Goal: Ask a question: Seek information or help from site administrators or community

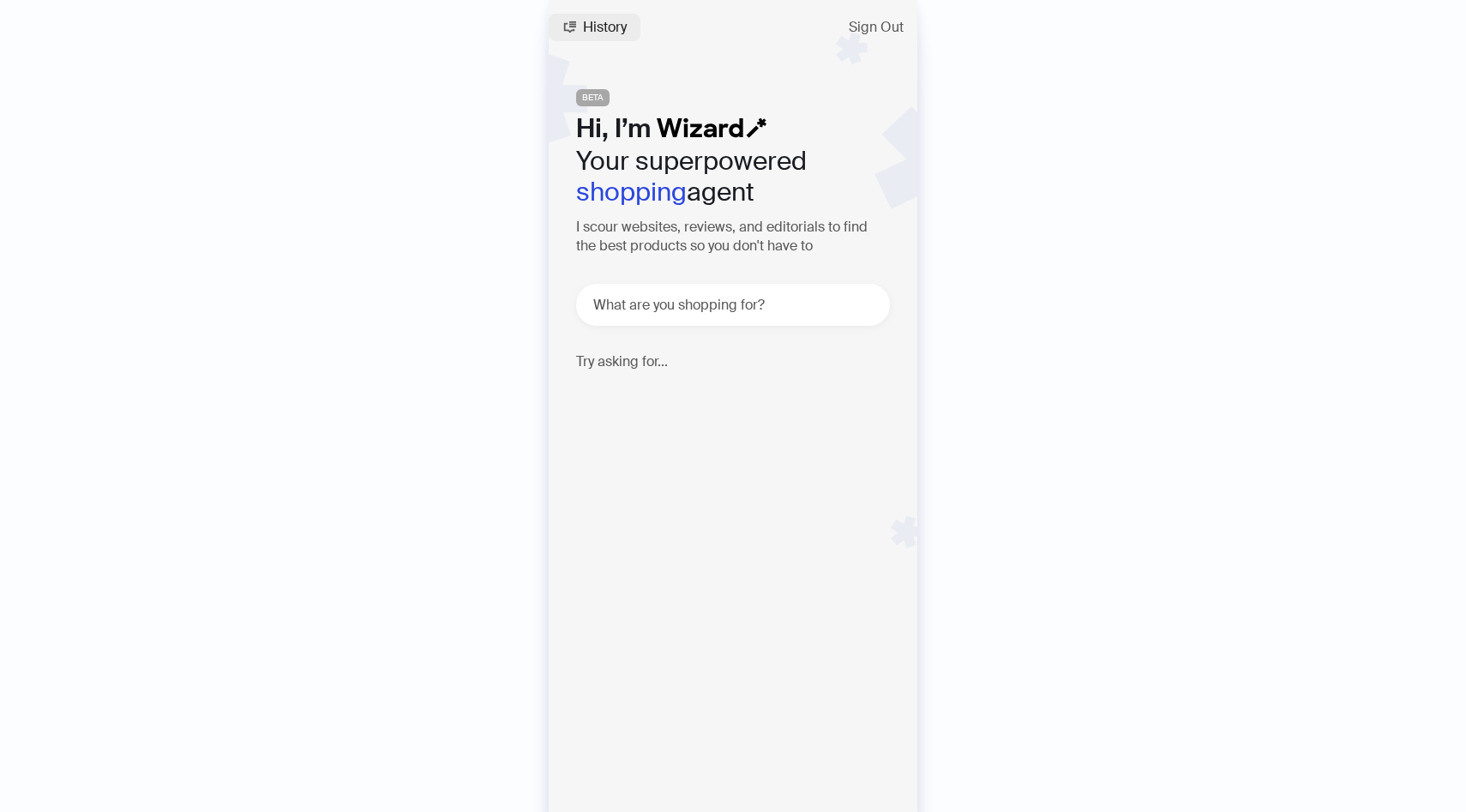
click at [603, 26] on span "History" at bounding box center [605, 27] width 44 height 14
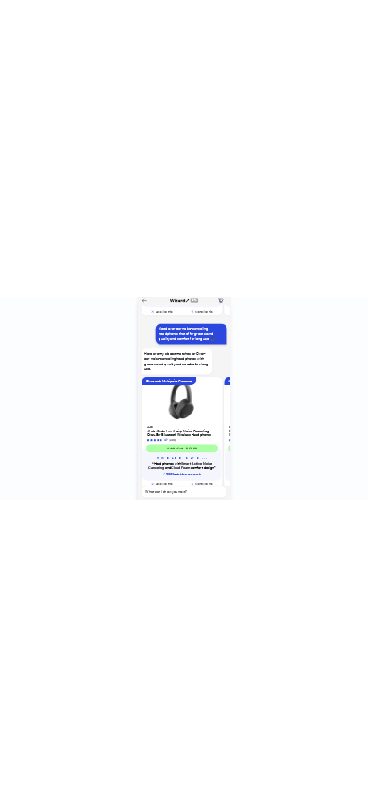
scroll to position [3861, 0]
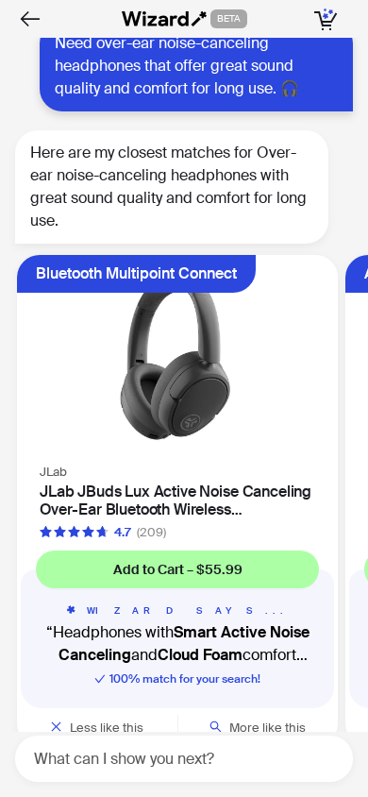
click at [34, 26] on icon "Back" at bounding box center [30, 19] width 26 height 26
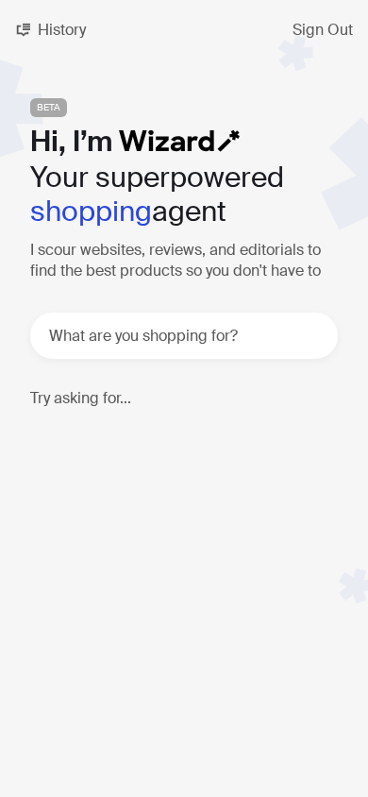
click at [200, 549] on div "History Sign Out BETA Hi, I’m Your superpowered shopping agent I scour websites…" at bounding box center [184, 398] width 368 height 797
click at [178, 477] on p "Find a Bluetooth computer keyboard, that is quiet, durable, and has long batter…" at bounding box center [174, 464] width 289 height 85
type textarea "**********"
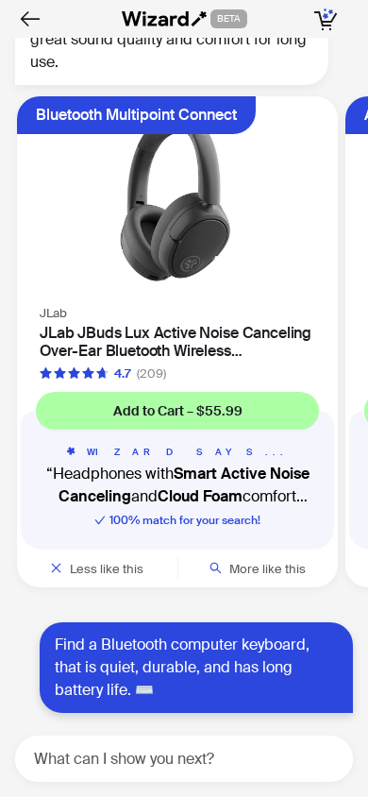
scroll to position [4020, 0]
click at [285, 628] on div "Find a Bluetooth computer keyboard, that is quiet, durable, and has long batter…" at bounding box center [196, 667] width 313 height 91
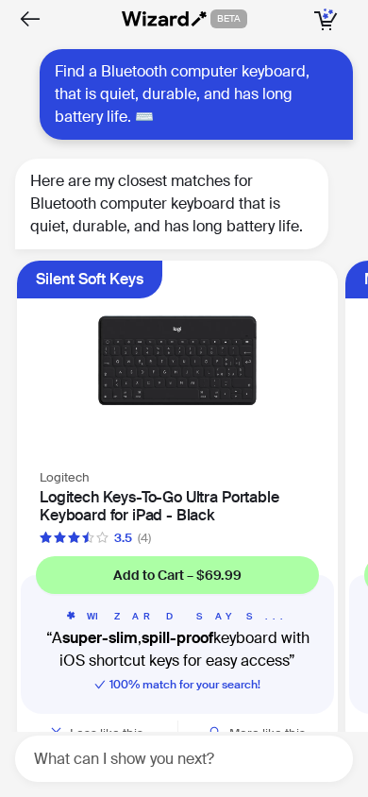
scroll to position [4598, 0]
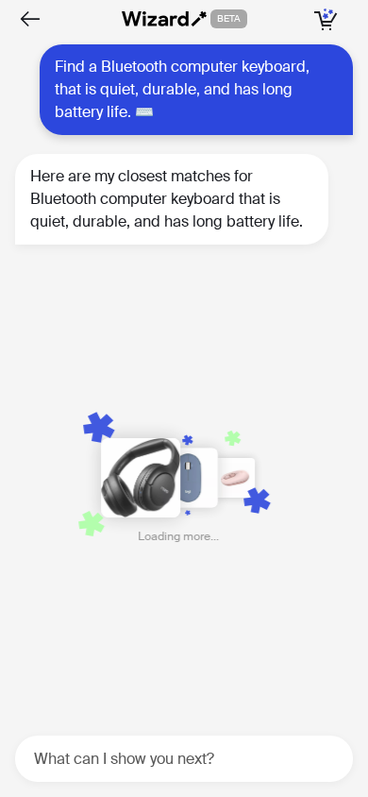
scroll to position [0, 1008]
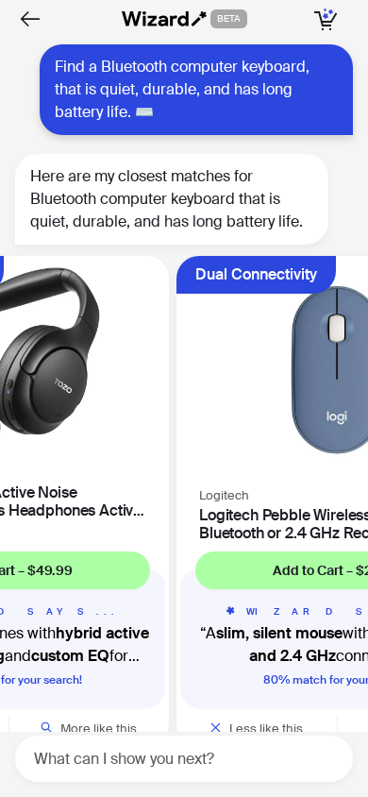
scroll to position [4599, 0]
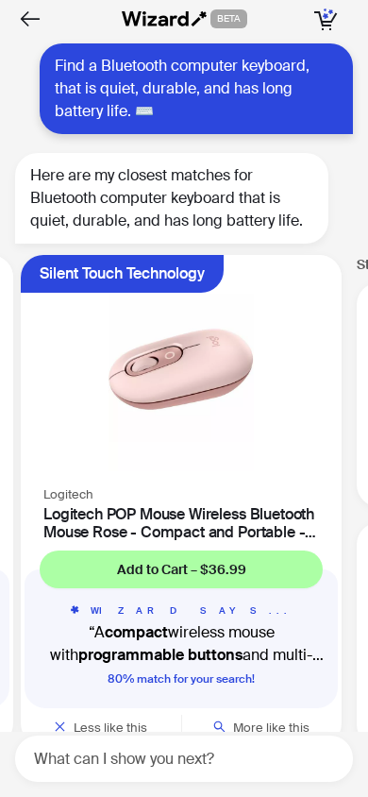
scroll to position [0, 1641]
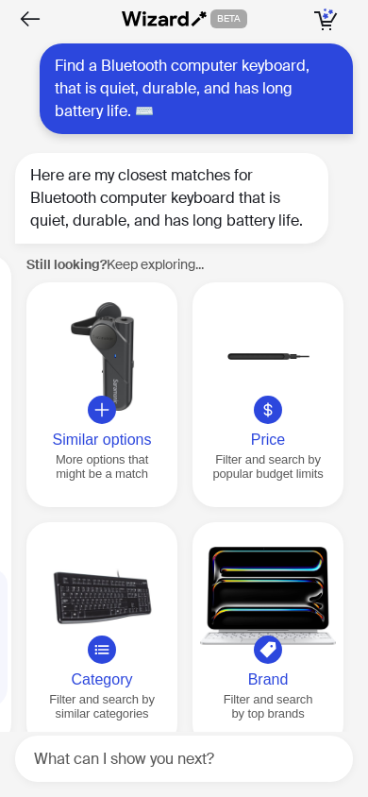
scroll to position [0, 1971]
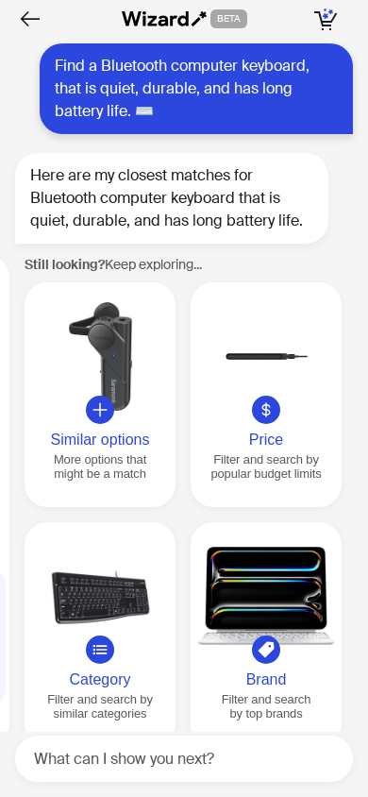
click at [80, 380] on button "Similar options More options that might be a match" at bounding box center [100, 394] width 151 height 225
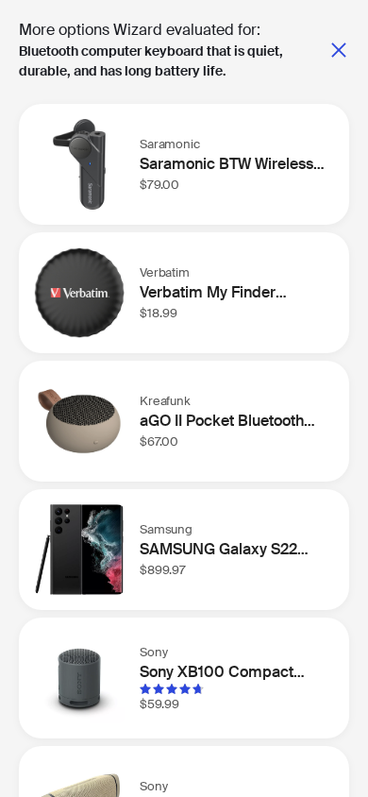
click at [336, 64] on button "button" at bounding box center [339, 50] width 21 height 38
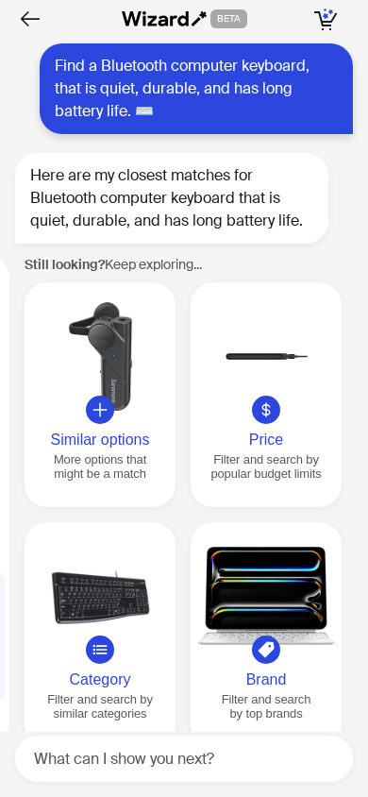
click at [114, 573] on div at bounding box center [100, 596] width 136 height 109
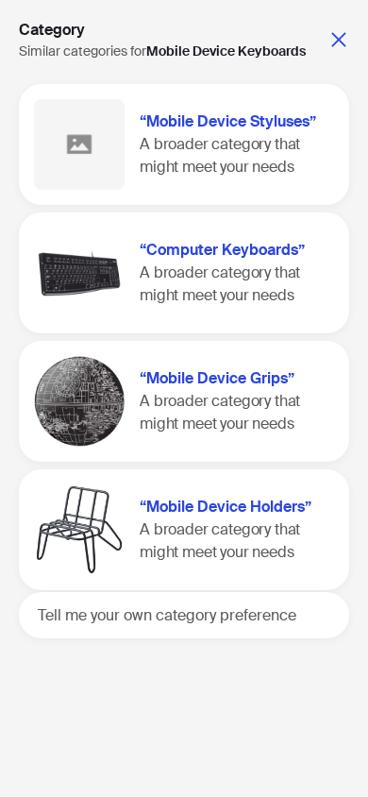
click at [273, 692] on div "Category Similar categories for Mobile Device Keyboards “Mobile Device Styluses…" at bounding box center [184, 398] width 368 height 797
click at [241, 287] on span "A broader category that might meet your needs" at bounding box center [220, 283] width 161 height 42
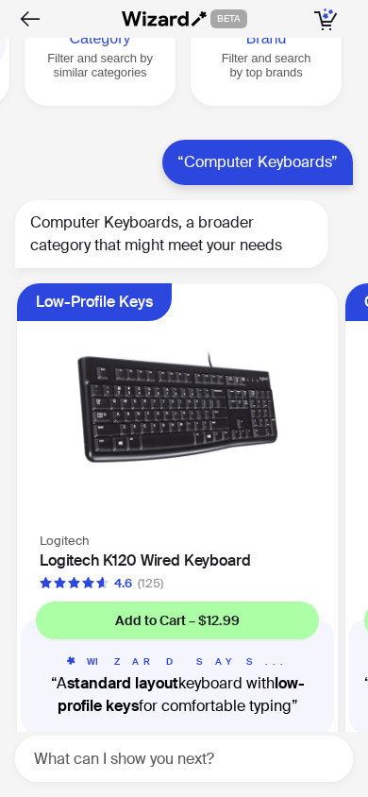
scroll to position [5267, 0]
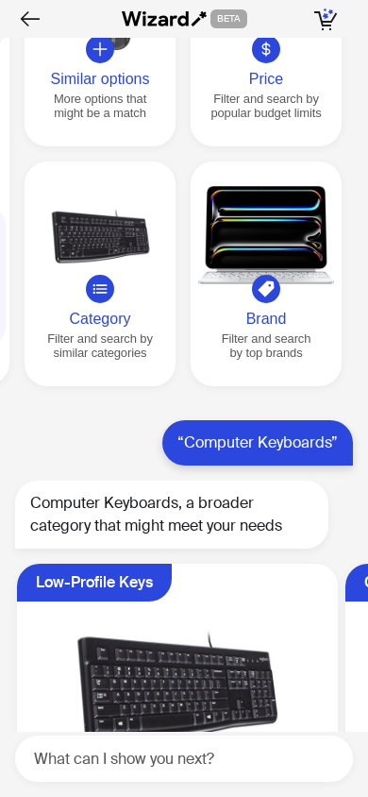
scroll to position [4836, 0]
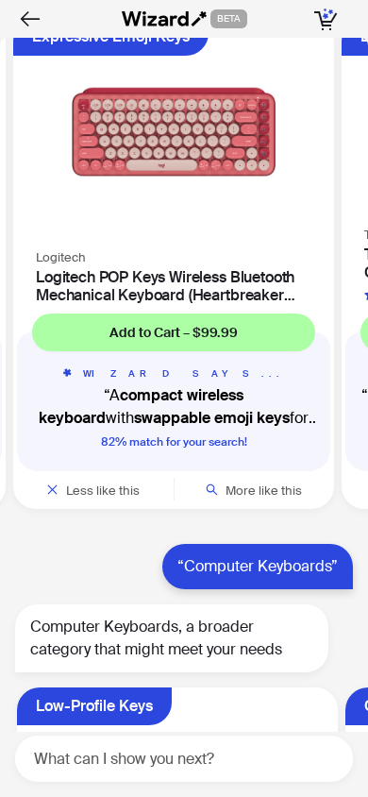
scroll to position [0, 655]
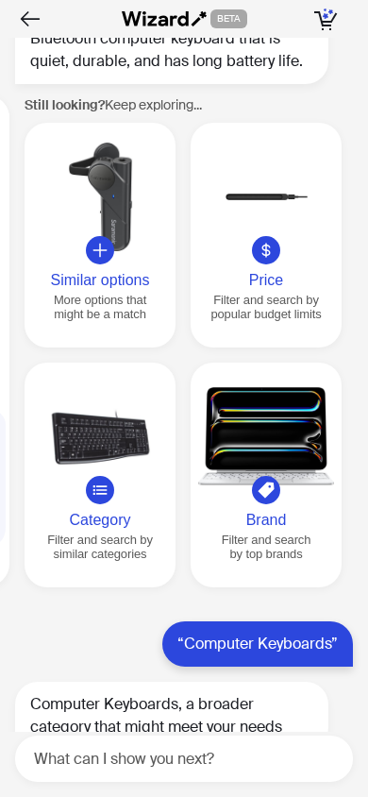
scroll to position [4736, 0]
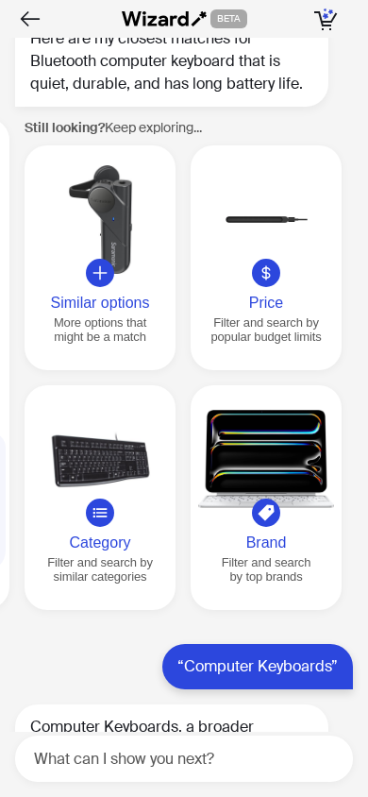
click at [110, 405] on div at bounding box center [100, 459] width 136 height 109
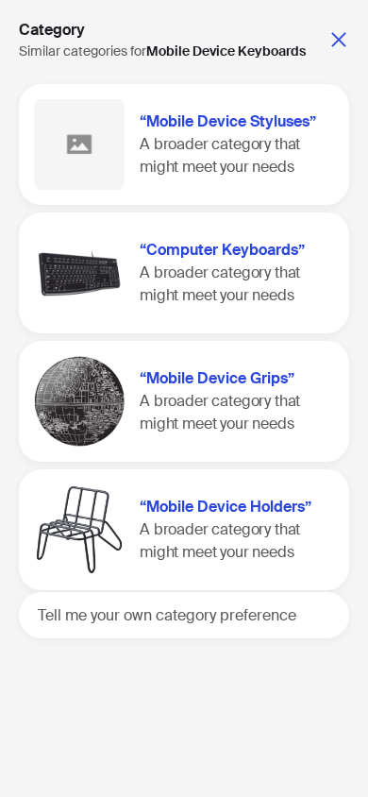
click at [347, 34] on icon "close" at bounding box center [339, 39] width 19 height 19
